Goal: Task Accomplishment & Management: Use online tool/utility

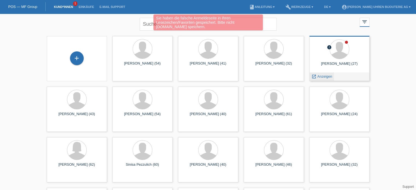
click at [321, 77] on span "Anzeigen" at bounding box center [324, 76] width 15 height 4
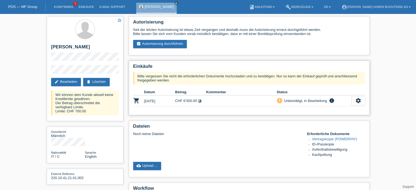
drag, startPoint x: 169, startPoint y: 99, endPoint x: 195, endPoint y: 99, distance: 25.2
click at [195, 99] on tr "shopping_cart [DATE] CHF 6'300.00 timelapse priority_high info" at bounding box center [249, 100] width 232 height 11
click at [184, 102] on td "CHF 6'300.00 timelapse" at bounding box center [190, 100] width 31 height 11
click at [162, 45] on link "assignment_turned_in Autorisierung durchführen" at bounding box center [160, 44] width 54 height 8
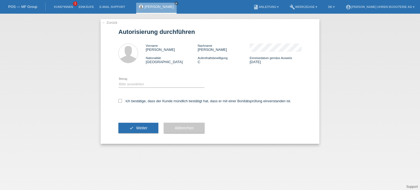
click at [136, 79] on div "Bitte auswählen CHF 1.00 - CHF 499.00 CHF 500.00 - CHF 1'999.00 CHF 2'000.00 - …" at bounding box center [161, 84] width 86 height 19
click at [142, 84] on select "Bitte auswählen CHF 1.00 - CHF 499.00 CHF 500.00 - CHF 1'999.00 CHF 2'000.00 - …" at bounding box center [161, 84] width 86 height 7
select select "3"
click at [118, 81] on select "Bitte auswählen CHF 1.00 - CHF 499.00 CHF 500.00 - CHF 1'999.00 CHF 2'000.00 - …" at bounding box center [161, 84] width 86 height 7
click at [121, 102] on icon at bounding box center [120, 101] width 4 height 4
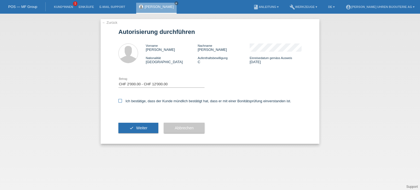
click at [121, 102] on input "Ich bestätige, dass der Kunde mündlich bestätigt hat, dass er mit einer Bonität…" at bounding box center [120, 101] width 4 height 4
checkbox input "true"
click at [138, 124] on button "check Weiter" at bounding box center [138, 128] width 40 height 10
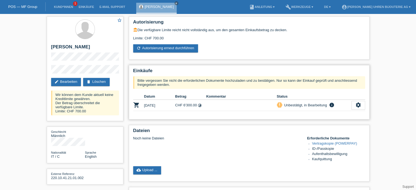
drag, startPoint x: 178, startPoint y: 105, endPoint x: 198, endPoint y: 105, distance: 19.7
click at [198, 105] on tr "shopping_cart 08.09.2025 CHF 6'300.00 timelapse priority_high info" at bounding box center [249, 105] width 232 height 11
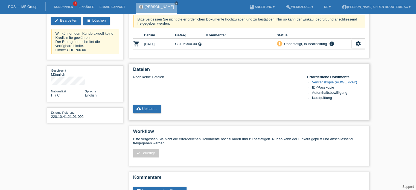
scroll to position [52, 0]
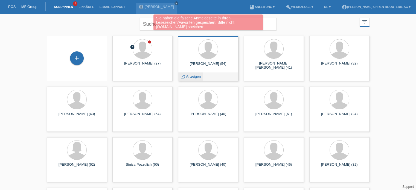
click at [192, 77] on span "Anzeigen" at bounding box center [193, 76] width 15 height 4
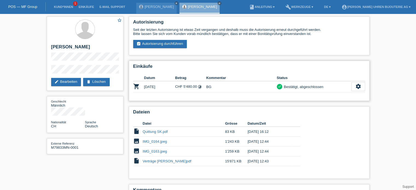
drag, startPoint x: 178, startPoint y: 85, endPoint x: 199, endPoint y: 86, distance: 20.5
click at [199, 86] on td "CHF 5'480.00 timelapse" at bounding box center [190, 86] width 31 height 11
click at [183, 89] on td "CHF 5'480.00 timelapse" at bounding box center [190, 86] width 31 height 11
drag, startPoint x: 50, startPoint y: 47, endPoint x: 83, endPoint y: 47, distance: 33.1
click at [83, 47] on div "star_border [PERSON_NAME] edit Bearbeiten delete Löschen" at bounding box center [85, 53] width 77 height 74
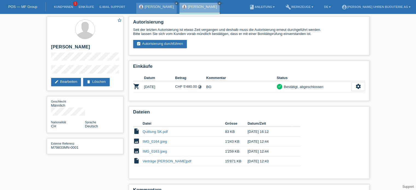
click at [155, 7] on link "[PERSON_NAME]" at bounding box center [159, 7] width 29 height 4
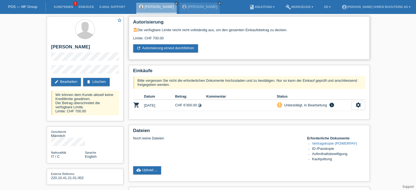
drag, startPoint x: 142, startPoint y: 36, endPoint x: 174, endPoint y: 37, distance: 32.3
click at [174, 37] on div "Limite: CHF 700.00" at bounding box center [249, 36] width 232 height 8
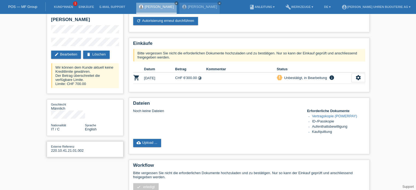
drag, startPoint x: 49, startPoint y: 142, endPoint x: 84, endPoint y: 142, distance: 34.4
click at [84, 142] on div "Externe Referenz 220.10.41.21.01.002" at bounding box center [85, 149] width 77 height 16
copy div "220.10.41.21.01.002"
